Goal: Transaction & Acquisition: Purchase product/service

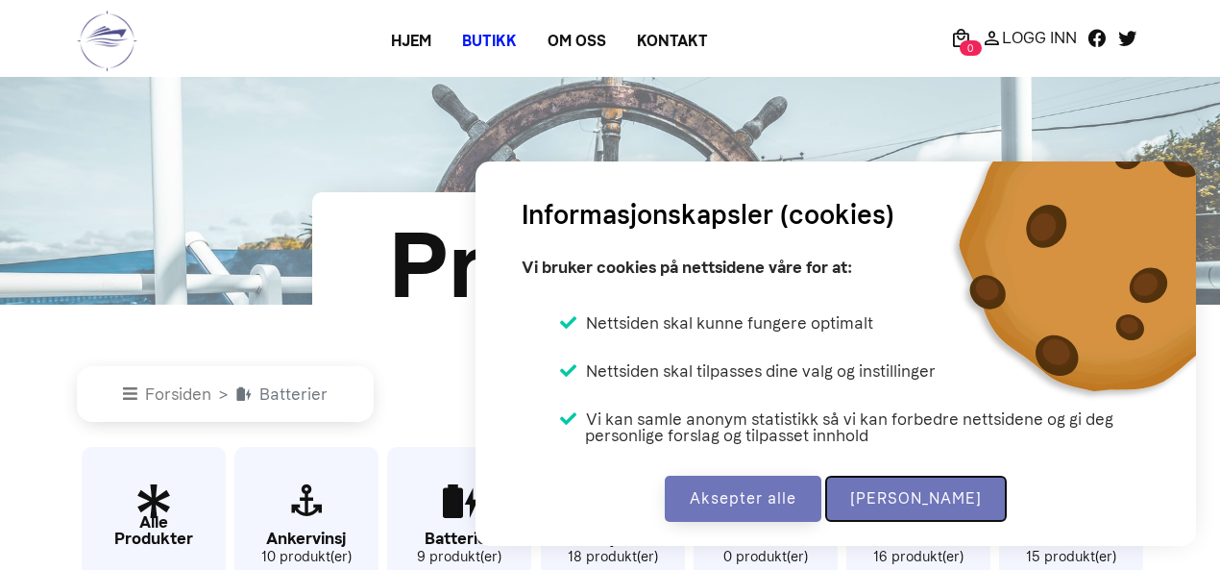
click at [911, 494] on button "[PERSON_NAME]" at bounding box center [916, 498] width 182 height 46
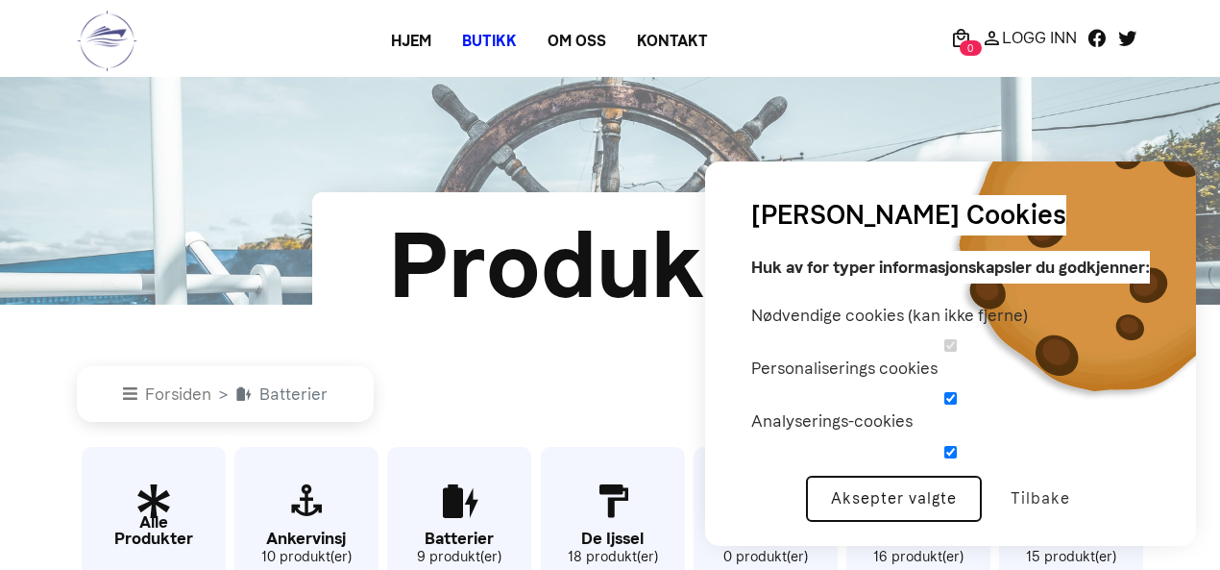
click at [905, 497] on button "Aksepter valgte" at bounding box center [894, 498] width 176 height 46
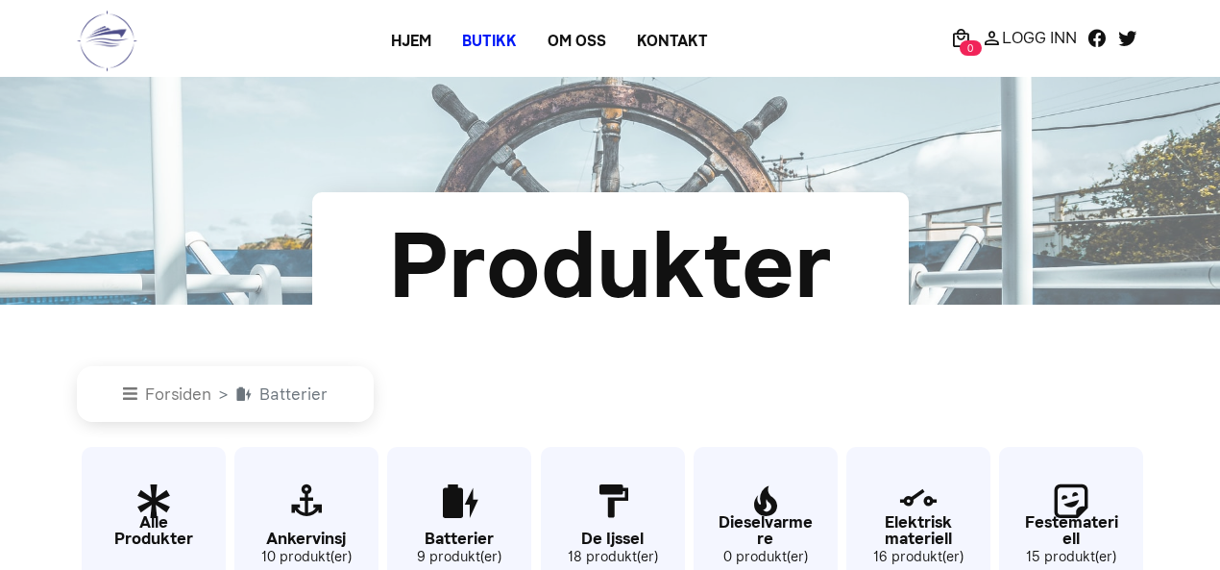
click at [565, 379] on nav "Forsiden Batterier" at bounding box center [610, 394] width 1066 height 56
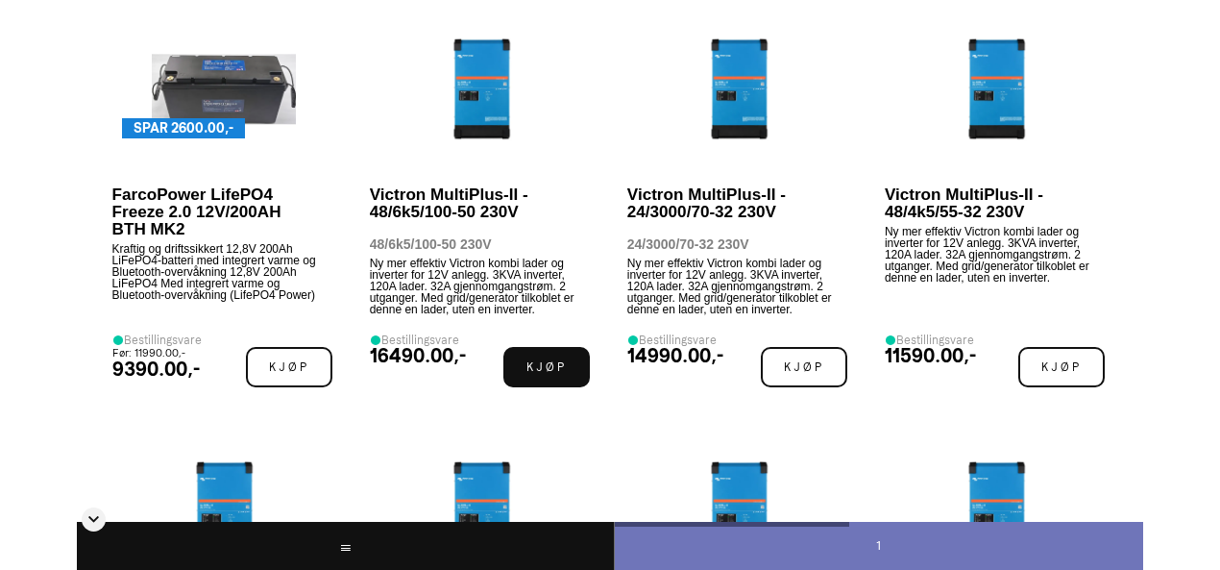
scroll to position [1076, 0]
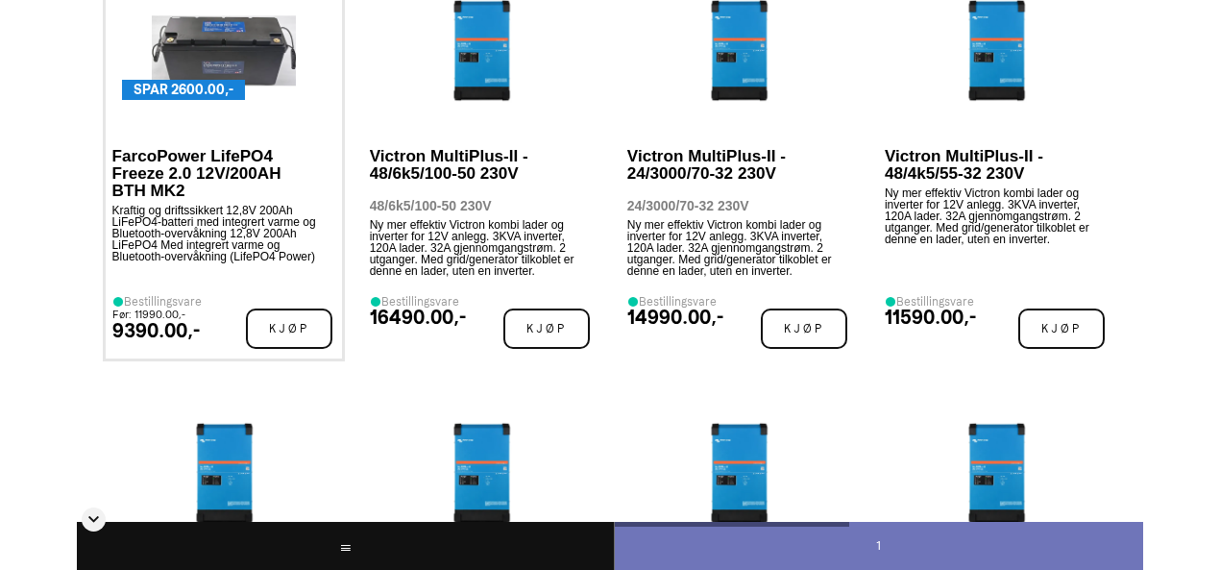
click at [173, 169] on p "FarcoPower LifePO4 Freeze 2.0 12V/200AH BTH MK2" at bounding box center [215, 174] width 206 height 52
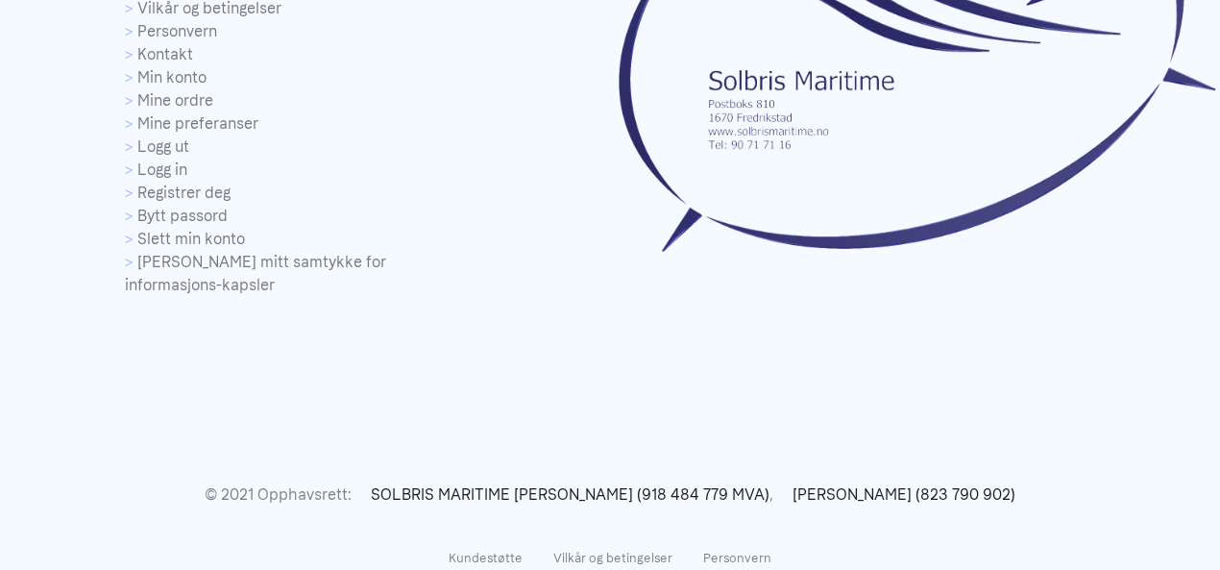
scroll to position [0, 0]
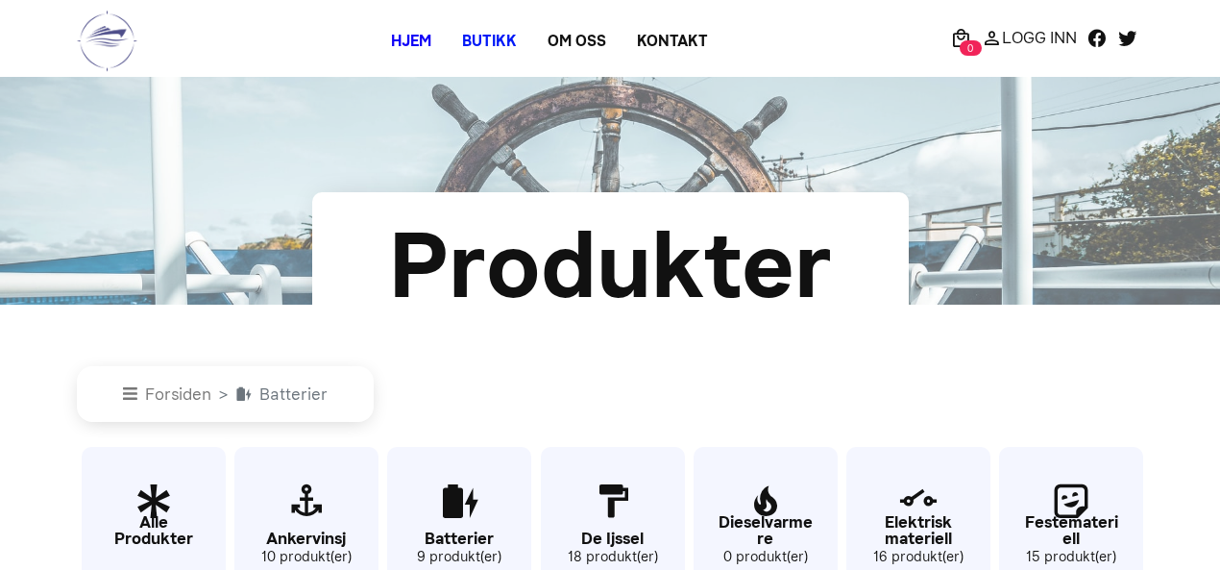
click at [407, 45] on link "Hjem" at bounding box center [411, 41] width 71 height 35
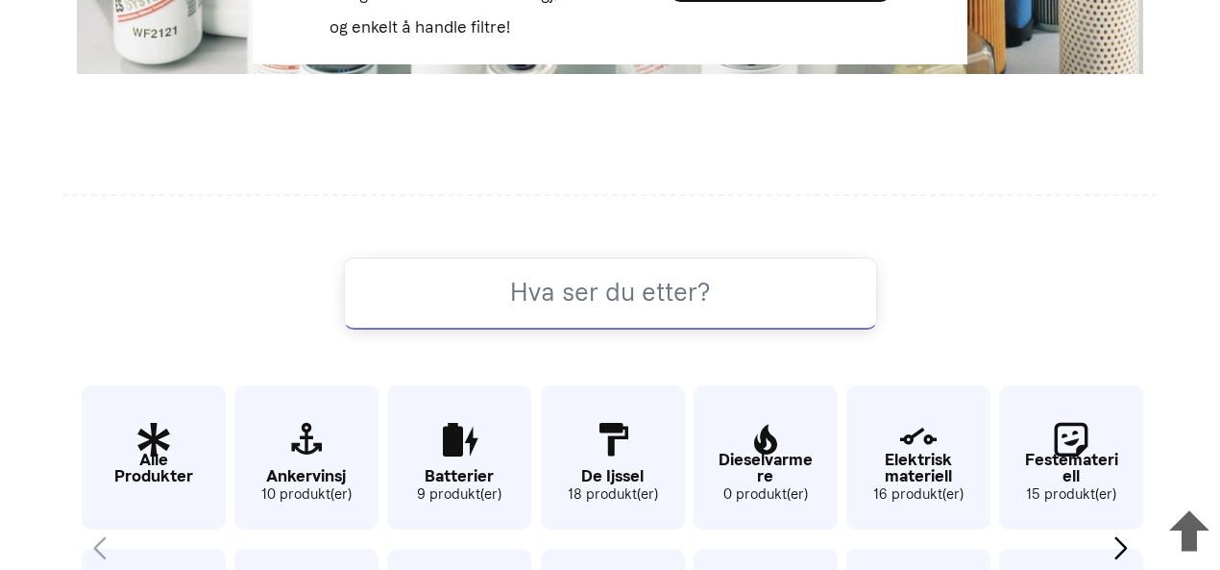
scroll to position [713, 0]
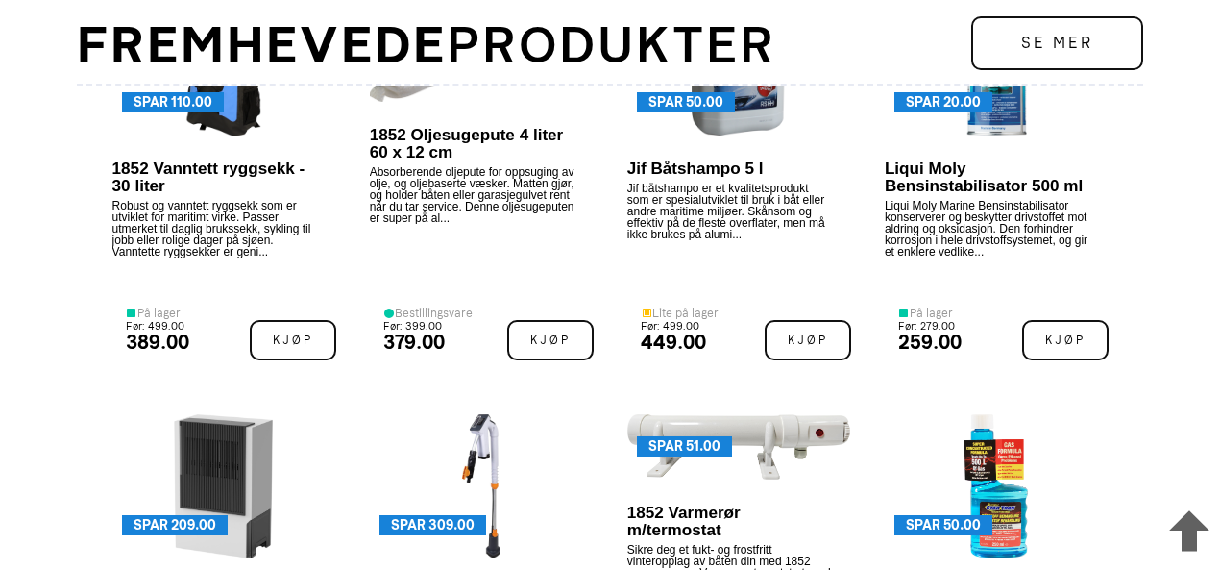
scroll to position [3333, 0]
